Goal: Check status: Check status

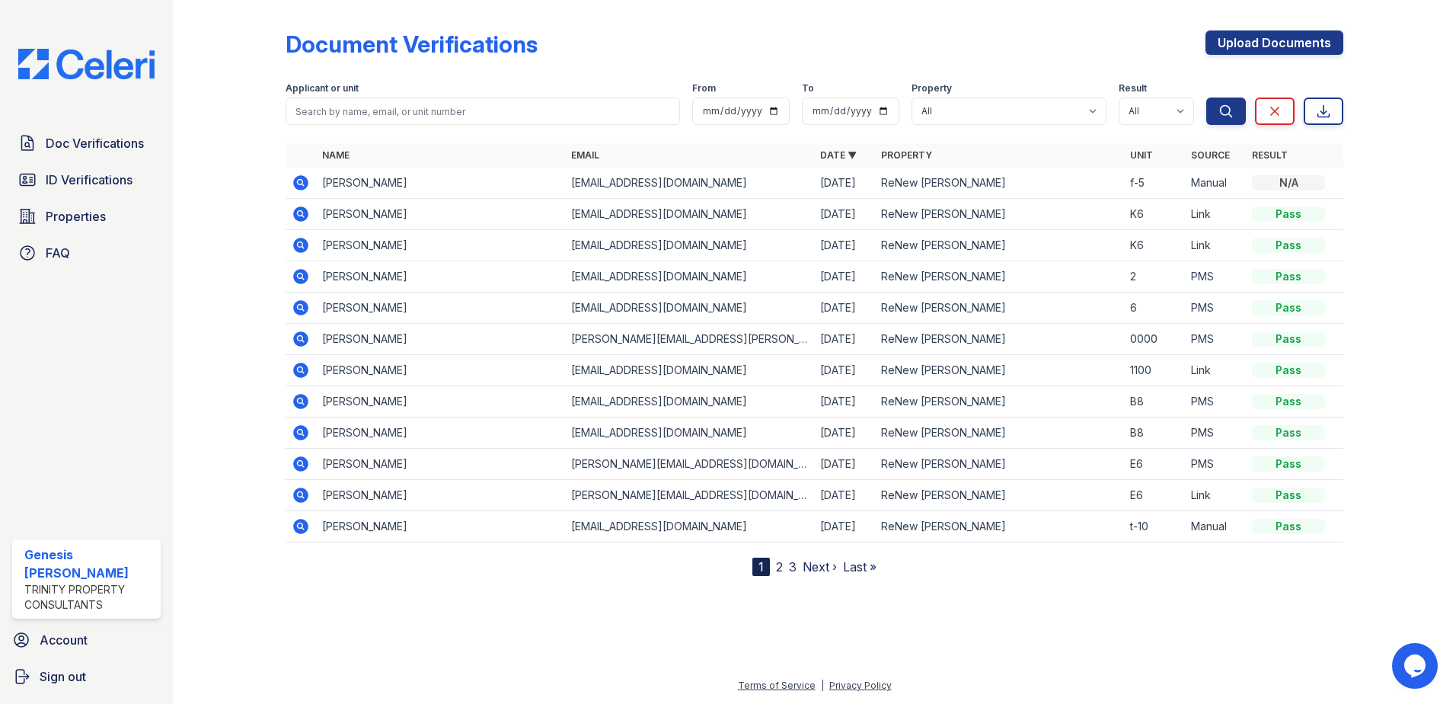
click at [295, 183] on icon at bounding box center [300, 182] width 15 height 15
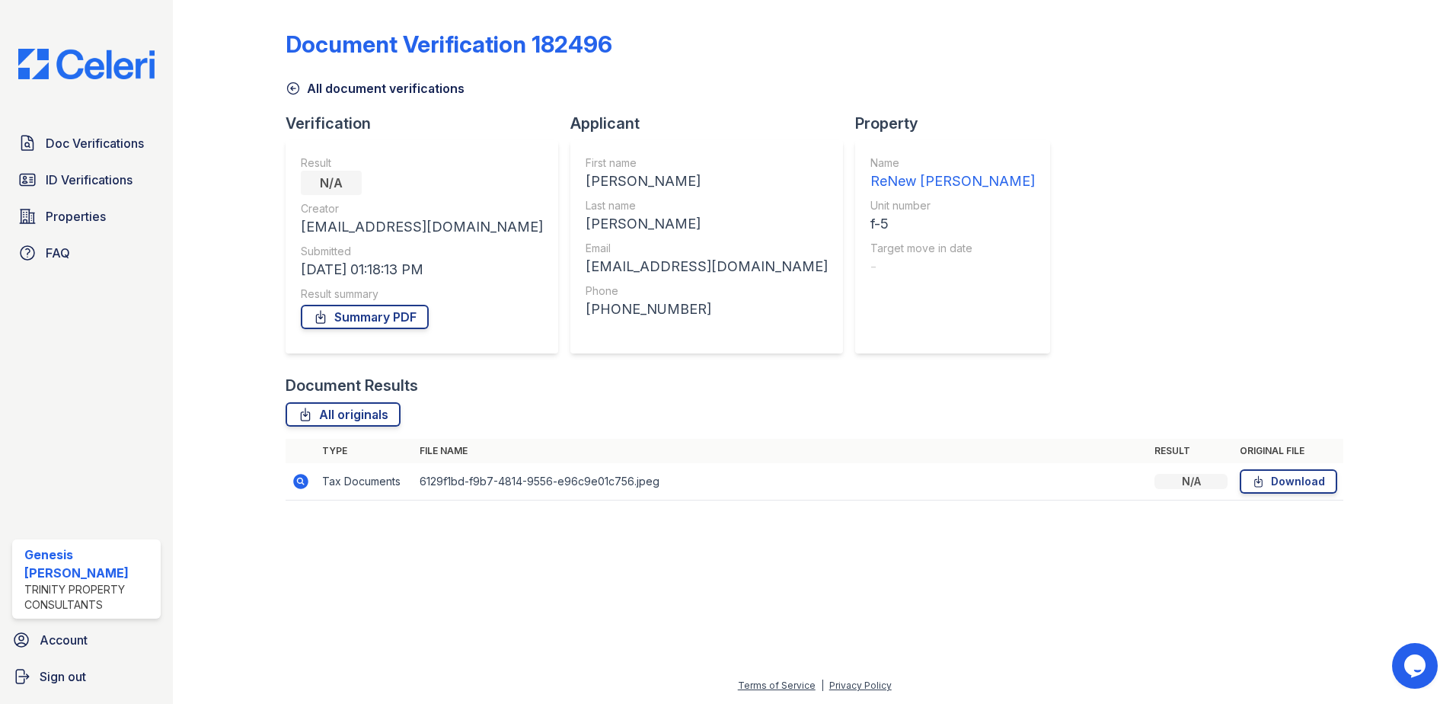
click at [589, 482] on td "6129f1bd-f9b7-4814-9556-e96c9e01c756.jpeg" at bounding box center [781, 481] width 735 height 37
click at [1193, 478] on div "N/A" at bounding box center [1191, 481] width 73 height 15
click at [293, 483] on icon at bounding box center [301, 481] width 18 height 18
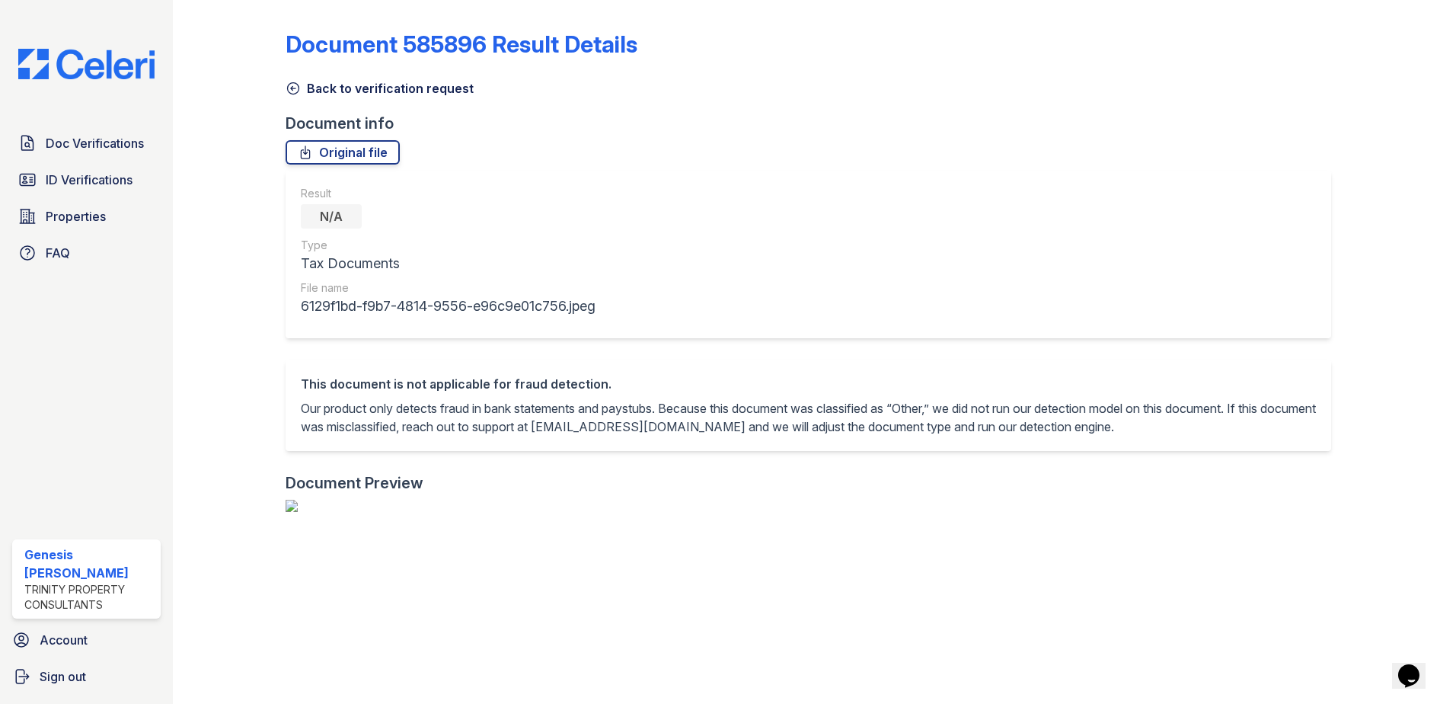
click at [415, 80] on link "Back to verification request" at bounding box center [380, 88] width 188 height 18
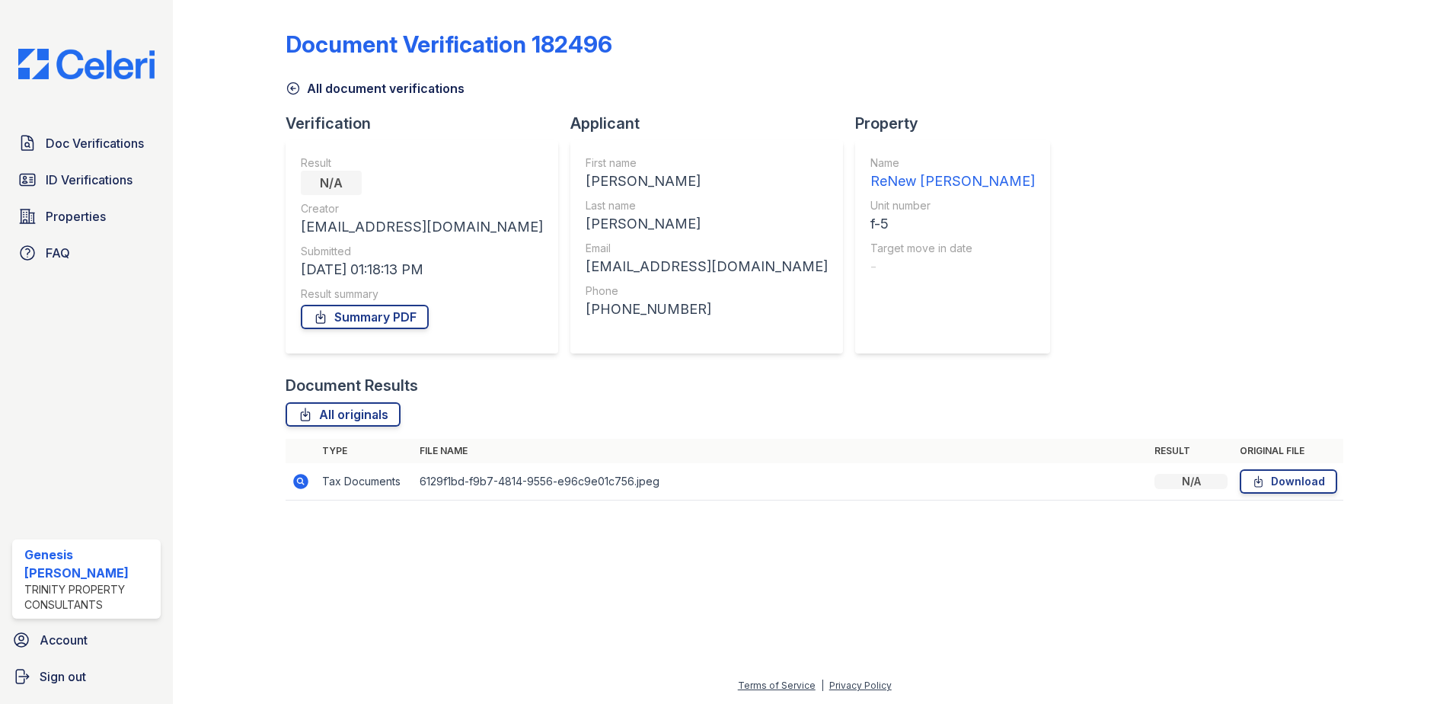
click at [409, 88] on link "All document verifications" at bounding box center [375, 88] width 179 height 18
